Goal: Information Seeking & Learning: Check status

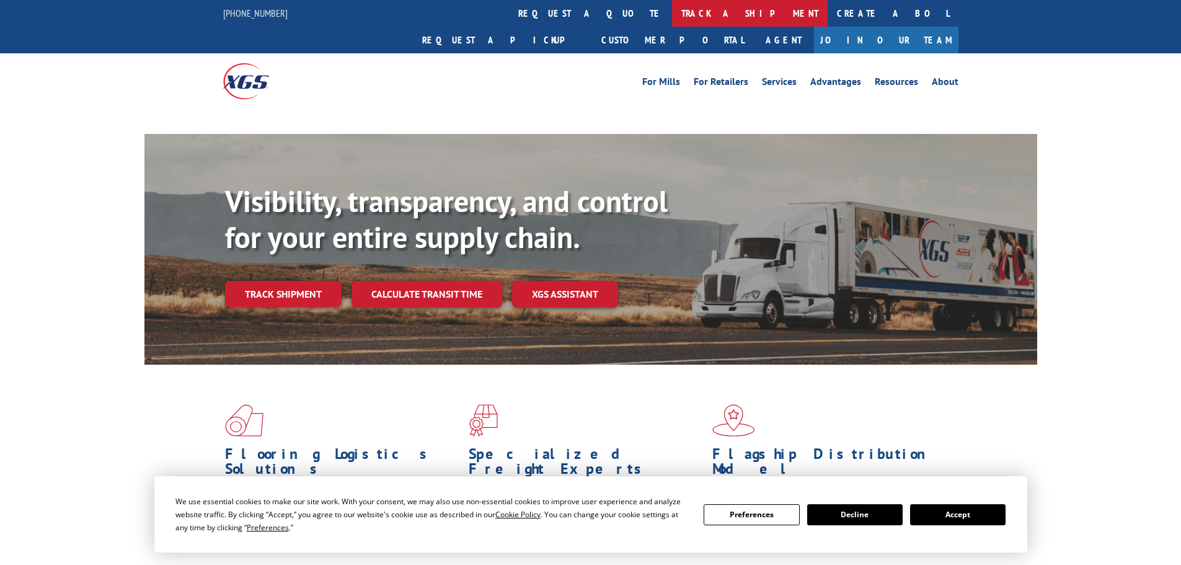
click at [672, 17] on link "track a shipment" at bounding box center [750, 13] width 156 height 27
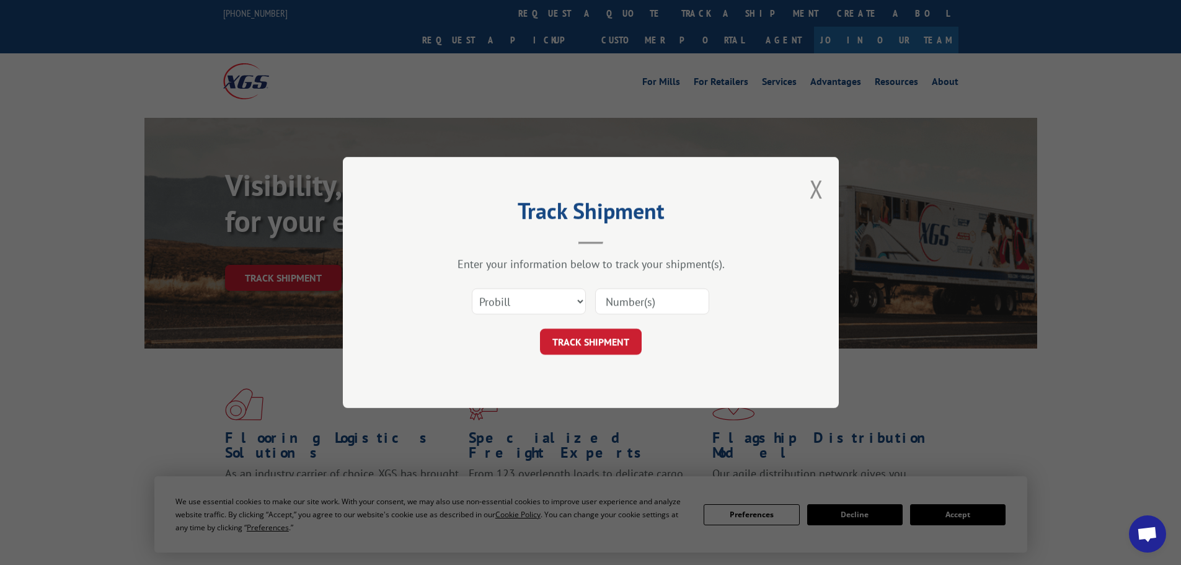
click at [536, 291] on select "Select category... Probill BOL PO" at bounding box center [529, 301] width 114 height 26
select select "bol"
click at [472, 288] on select "Select category... Probill BOL PO" at bounding box center [529, 301] width 114 height 26
click at [660, 299] on input at bounding box center [652, 301] width 114 height 26
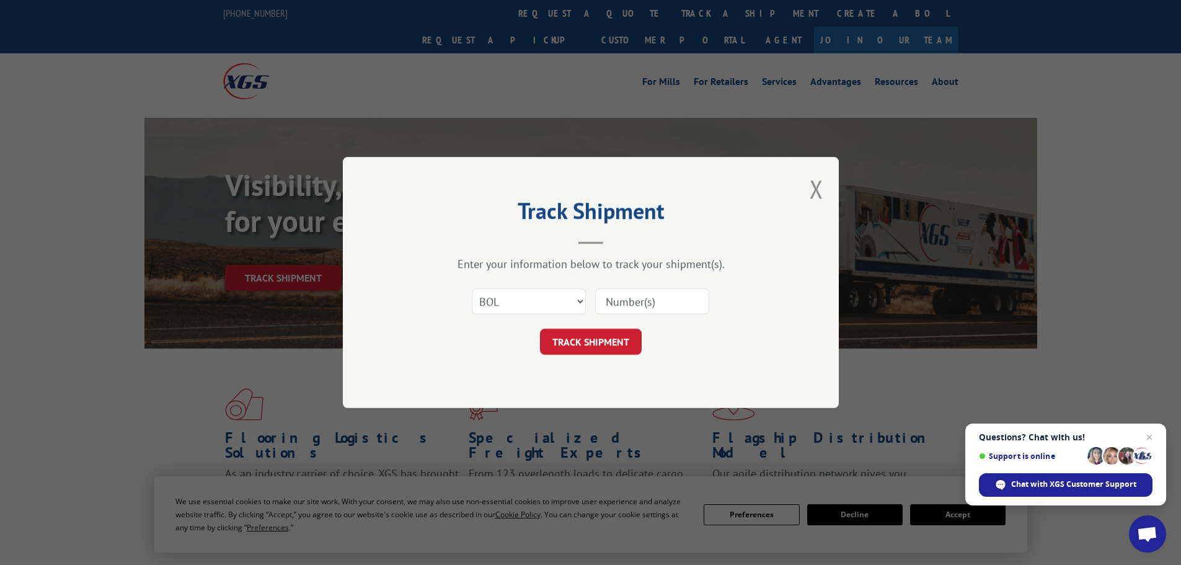
paste input "7041400"
type input "7041400"
click at [605, 348] on button "TRACK SHIPMENT" at bounding box center [591, 342] width 102 height 26
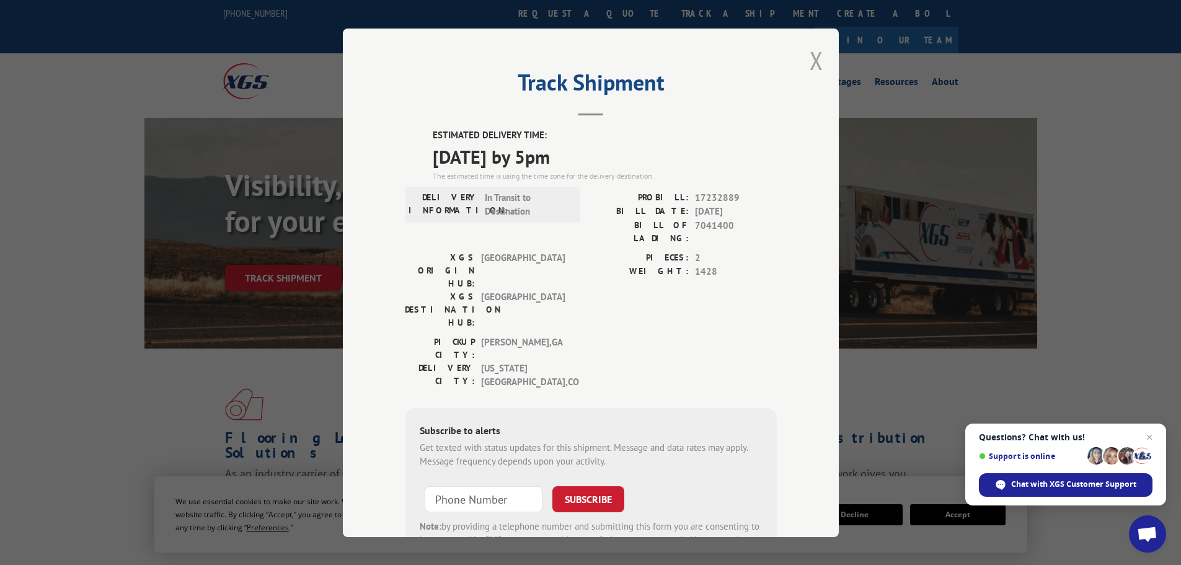
click at [813, 64] on button "Close modal" at bounding box center [817, 60] width 14 height 33
